Goal: Task Accomplishment & Management: Manage account settings

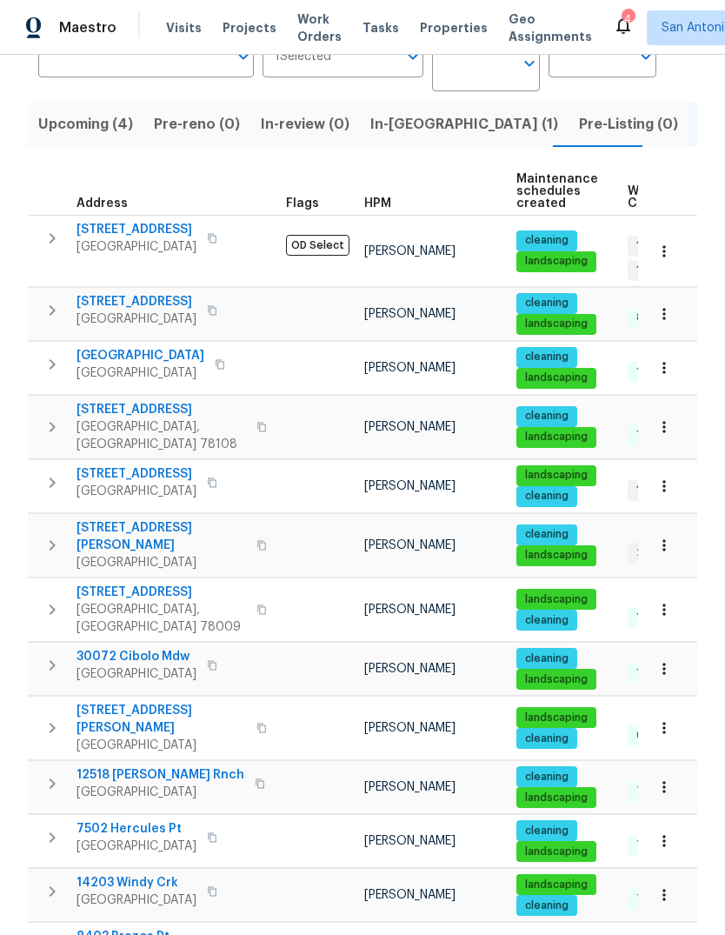
scroll to position [159, 0]
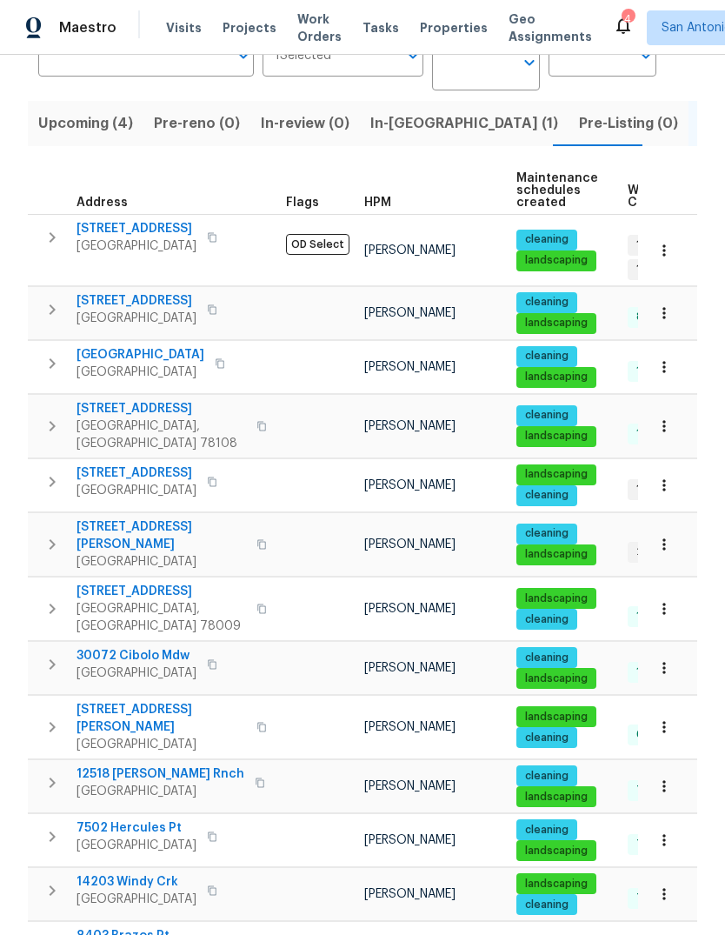
click at [117, 244] on span "[GEOGRAPHIC_DATA]" at bounding box center [137, 245] width 120 height 17
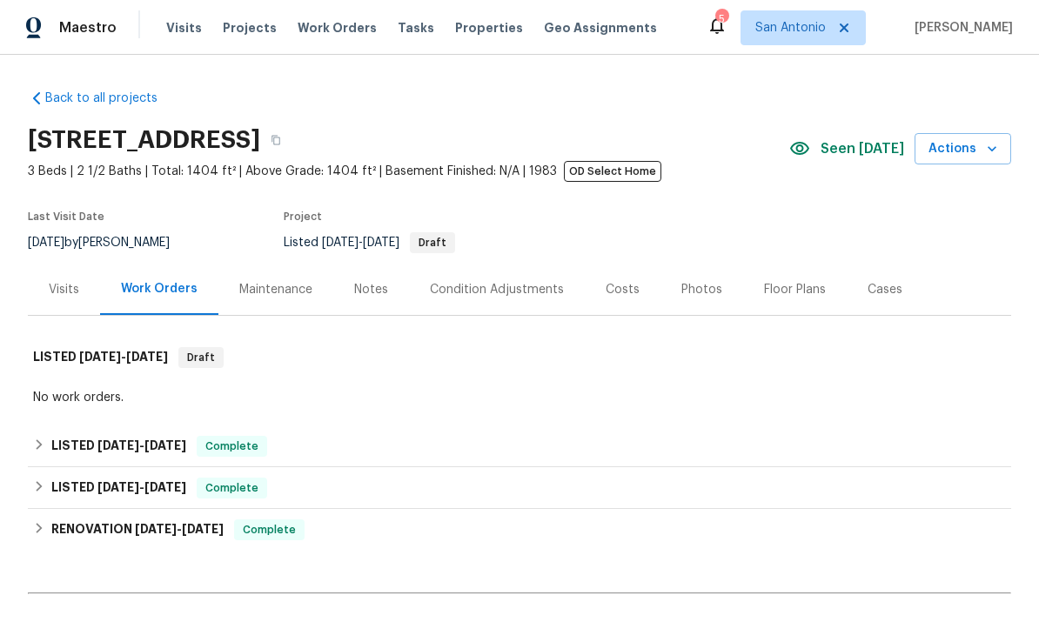
click at [368, 300] on div "Notes" at bounding box center [371, 289] width 76 height 51
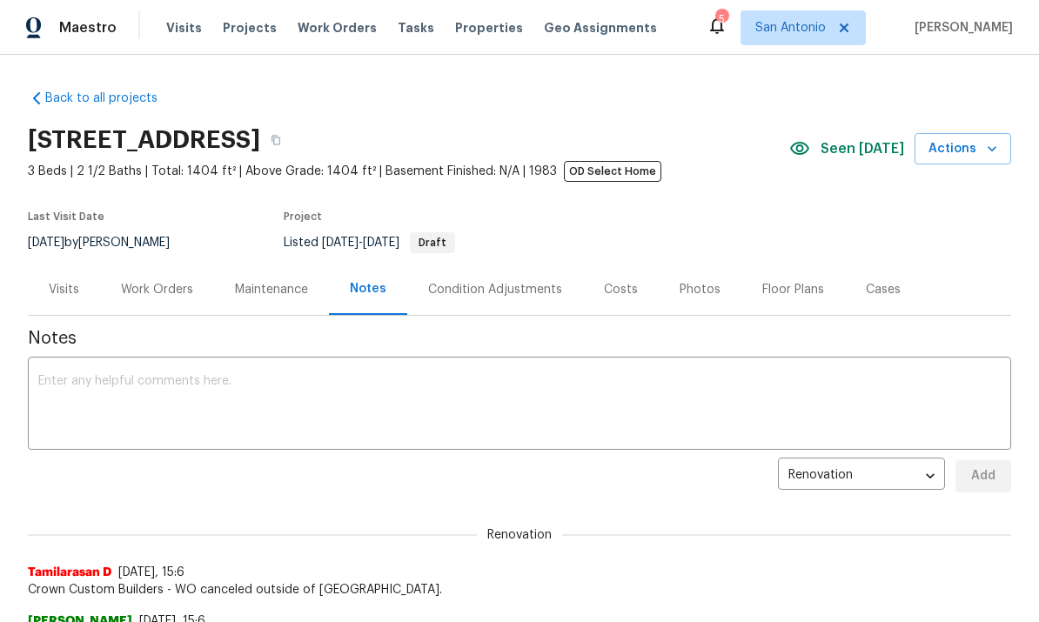
click at [73, 385] on textarea at bounding box center [519, 405] width 962 height 61
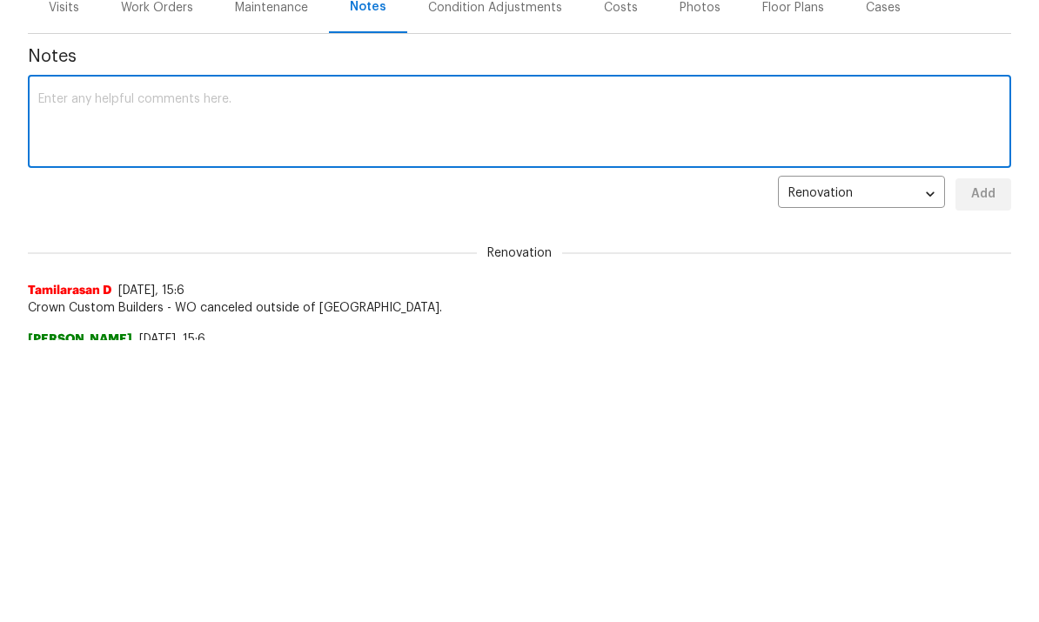
click at [62, 375] on textarea at bounding box center [519, 405] width 962 height 61
paste textarea "https://opendoor.enterprise.slack.com/archives/C08JR4USL8M/p1755116768961779"
type textarea "https://opendoor.enterprise.slack.com/archives/C08JR4USL8M/p1755116768961779."
click at [985, 465] on span "Add" at bounding box center [983, 476] width 28 height 22
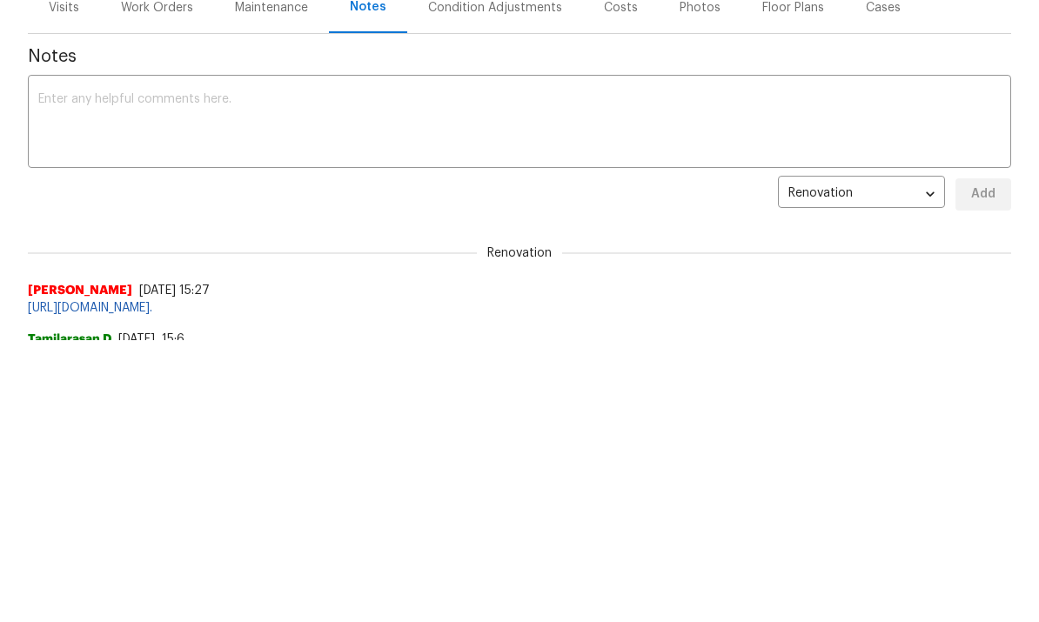
click at [149, 5] on div "Work Orders" at bounding box center [157, 7] width 72 height 17
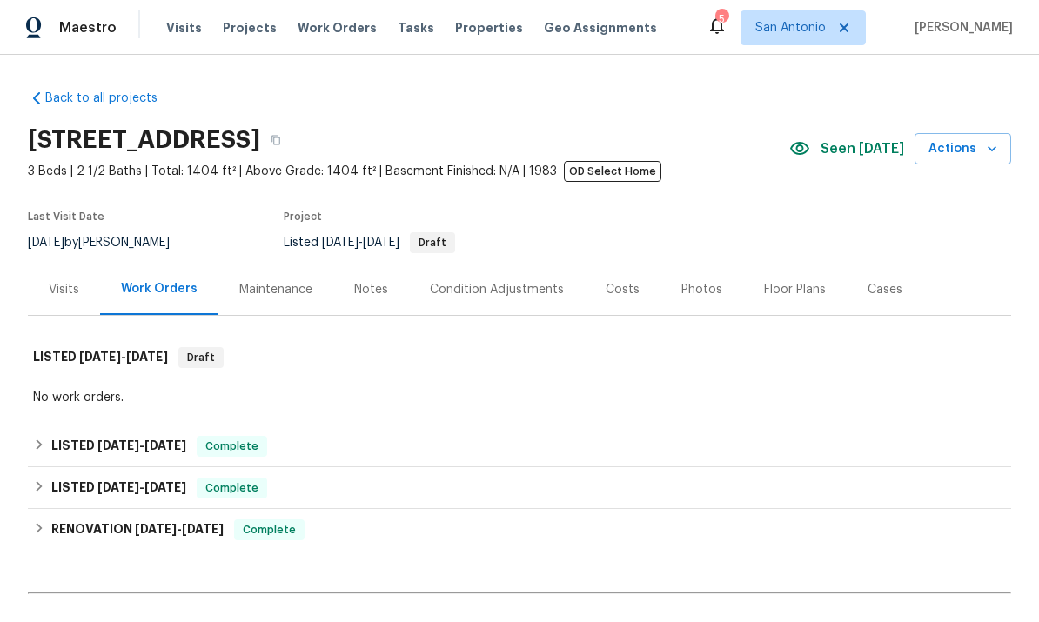
click at [612, 281] on div "Costs" at bounding box center [622, 289] width 34 height 17
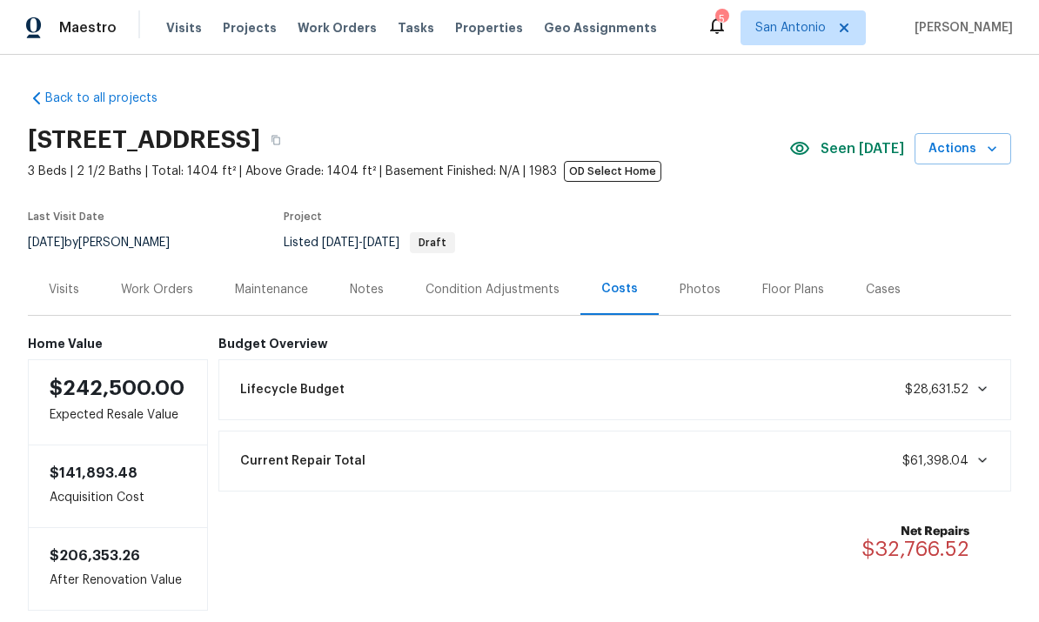
click at [161, 281] on div "Work Orders" at bounding box center [157, 289] width 72 height 17
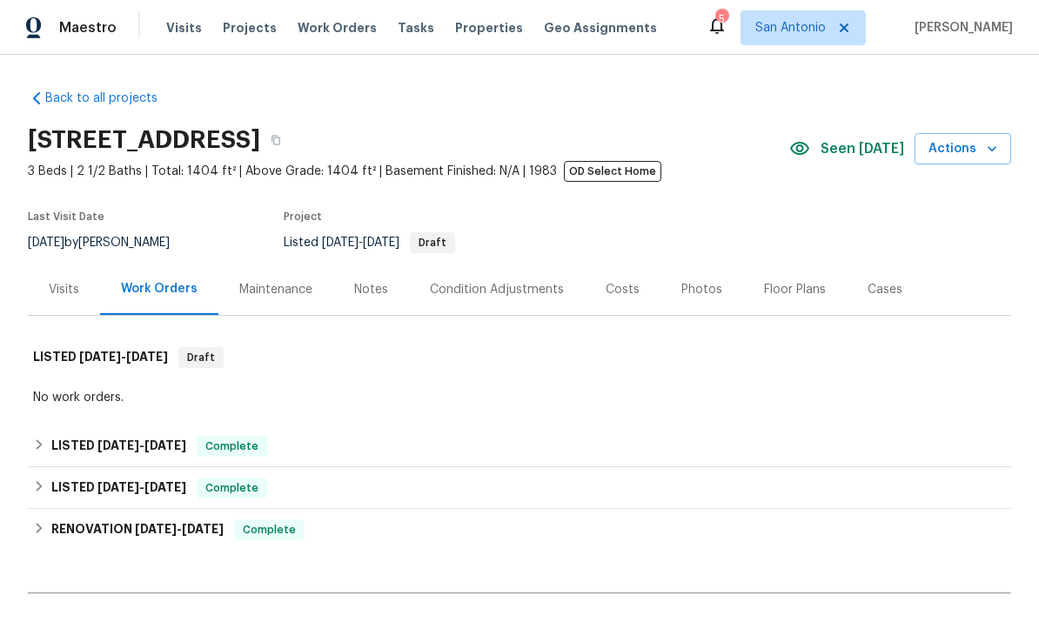
click at [379, 264] on div "Notes" at bounding box center [371, 289] width 76 height 51
